Goal: Task Accomplishment & Management: Use online tool/utility

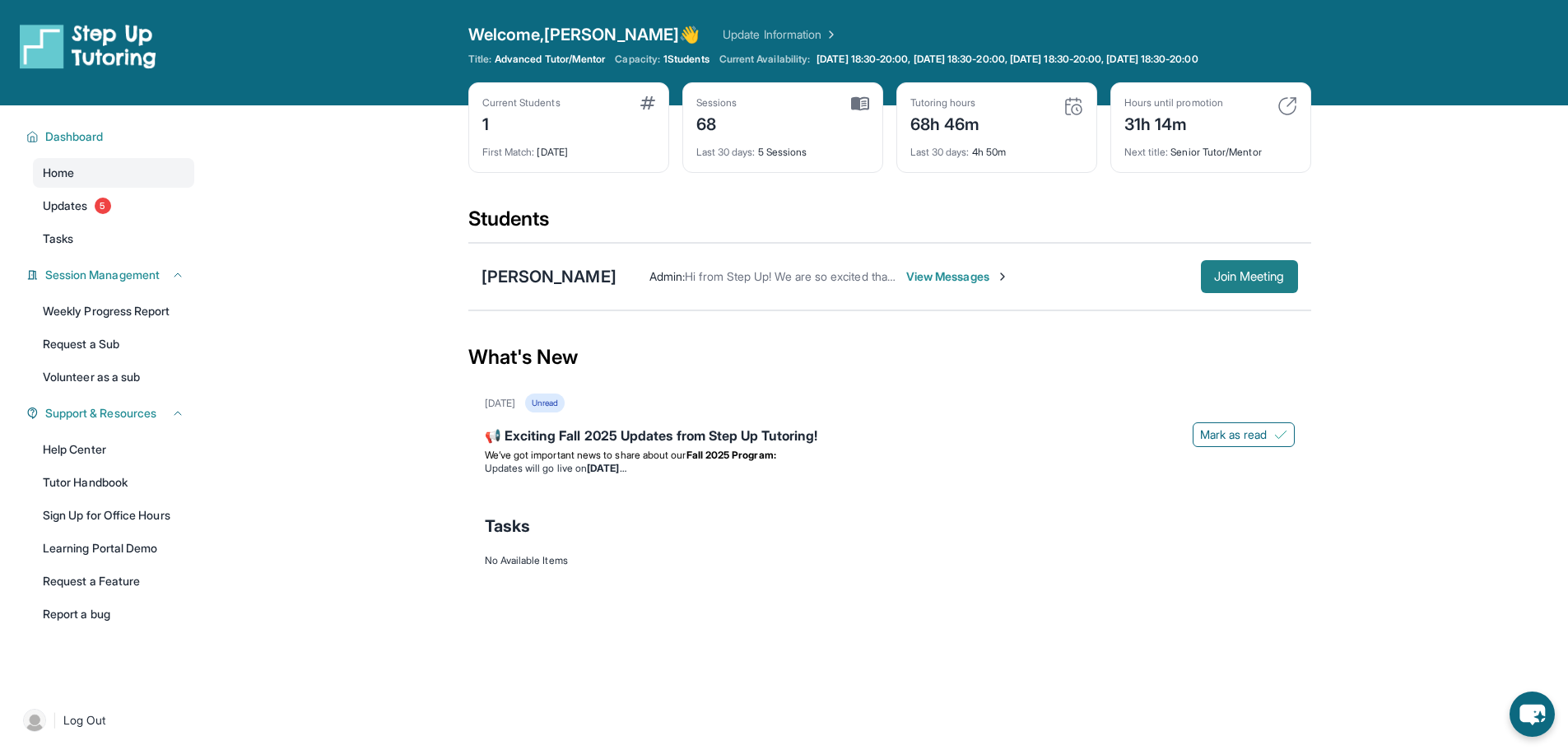
click at [1214, 282] on span "Join Meeting" at bounding box center [1249, 277] width 71 height 10
click at [1247, 274] on span "Join Meeting" at bounding box center [1249, 277] width 71 height 10
click at [1234, 281] on span "Join Meeting" at bounding box center [1249, 277] width 71 height 10
click at [82, 737] on link "| Log Out" at bounding box center [106, 721] width 178 height 37
click at [82, 737] on html "Open sidebar Welcome, [PERSON_NAME] 👋 Update Information Title: Advanced Tutor/…" at bounding box center [784, 375] width 1568 height 750
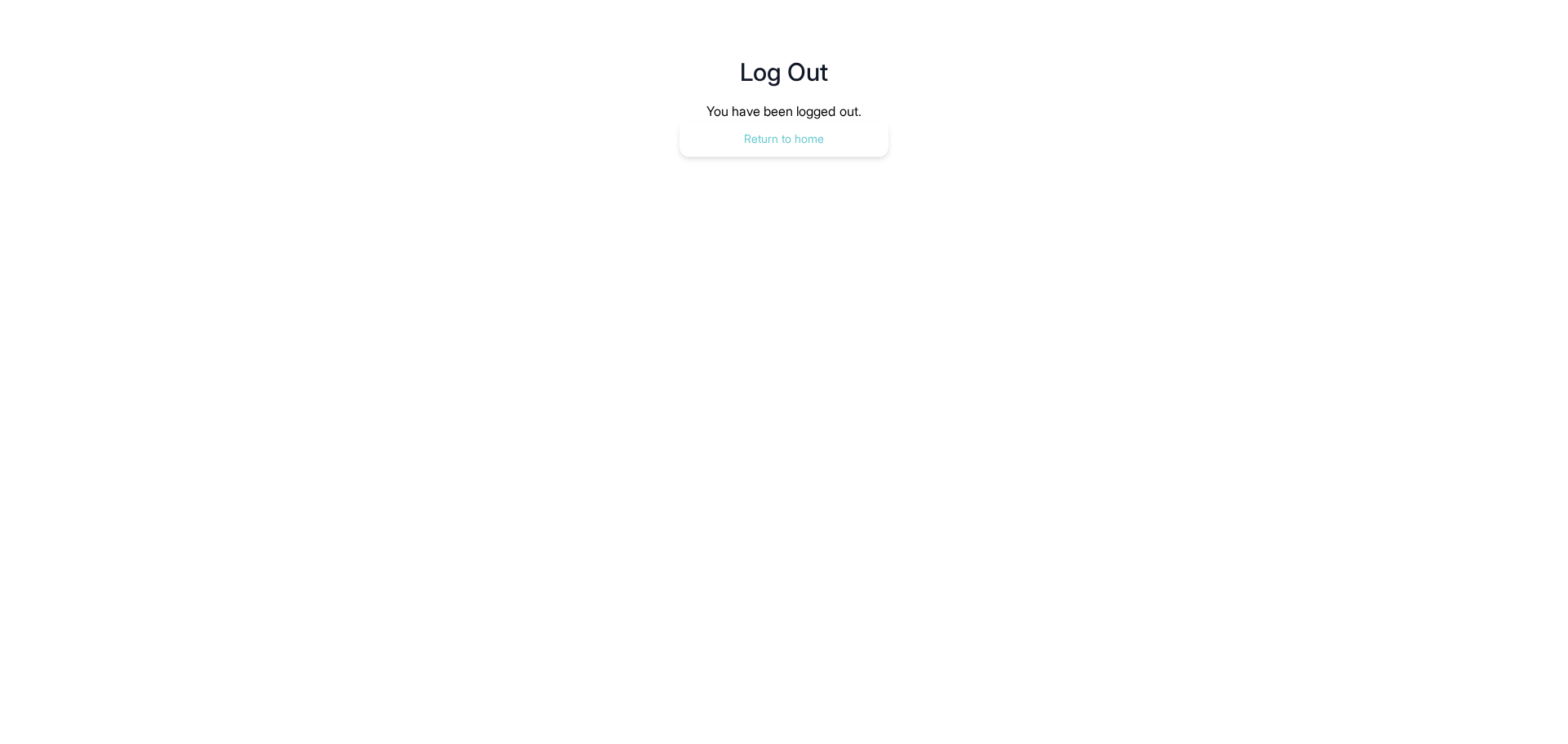
click at [796, 130] on button "Return to home" at bounding box center [784, 139] width 209 height 36
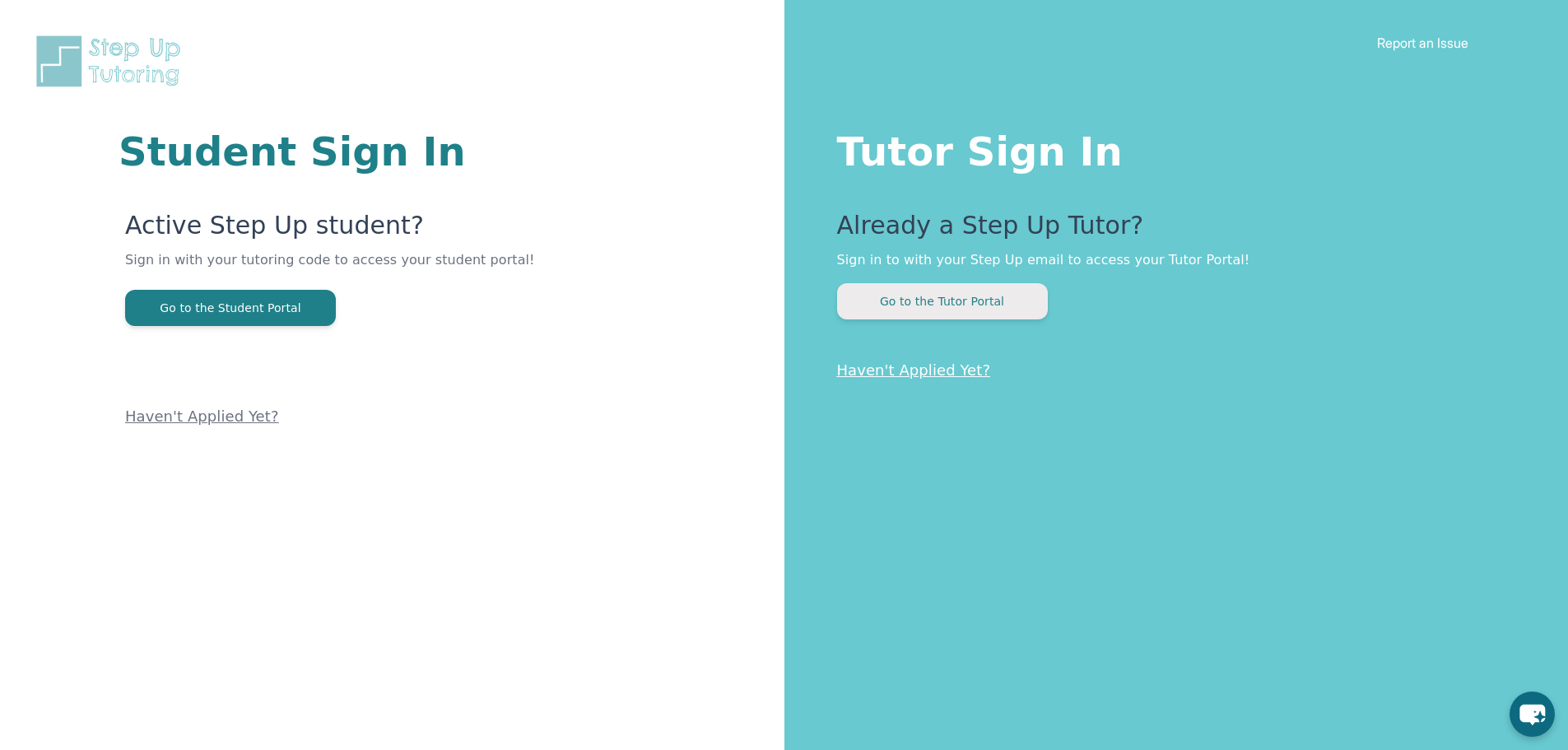
click at [991, 293] on button "Go to the Tutor Portal" at bounding box center [942, 302] width 211 height 37
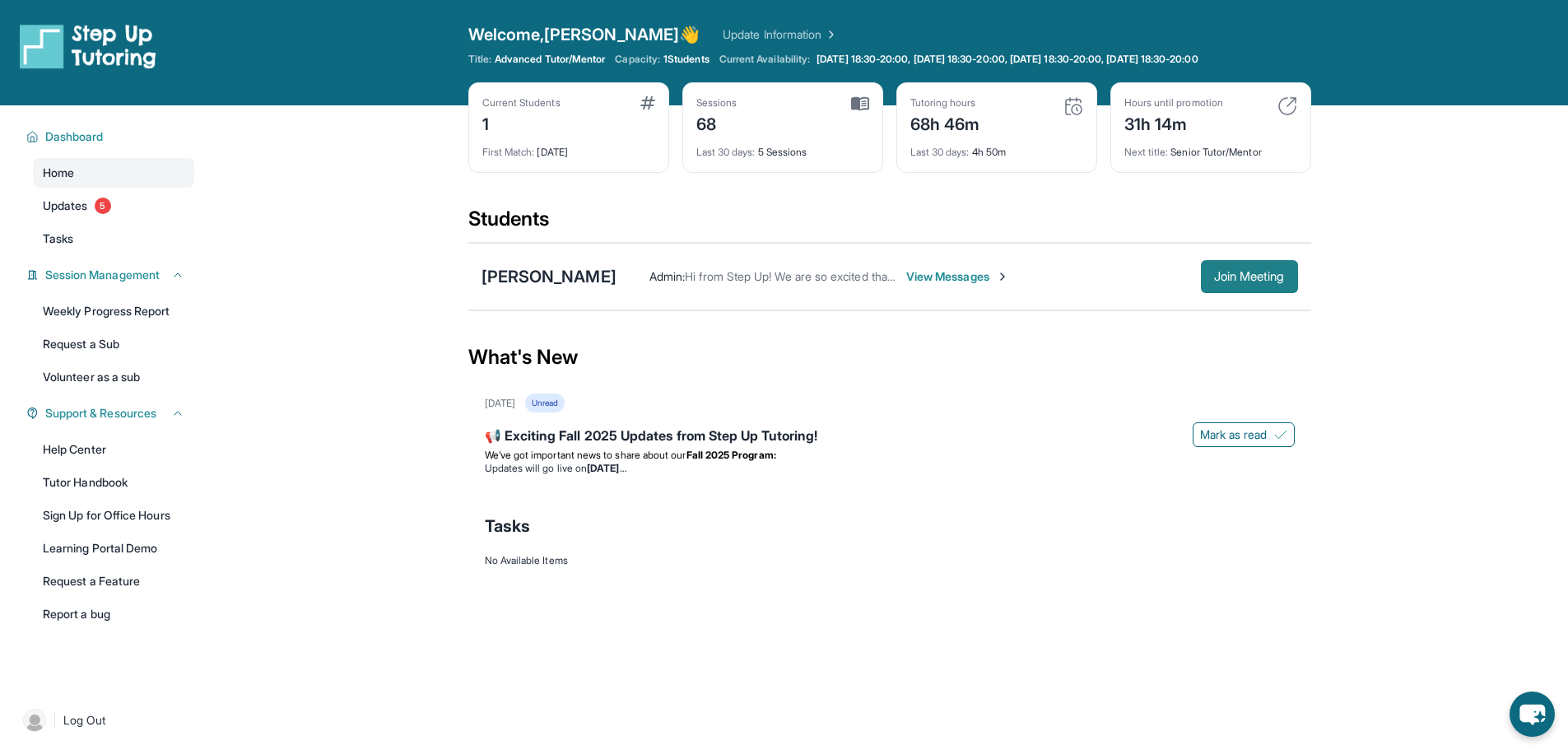
click at [1258, 280] on span "Join Meeting" at bounding box center [1249, 277] width 71 height 10
click at [1288, 278] on button "Join Meeting" at bounding box center [1249, 277] width 97 height 33
